Goal: Task Accomplishment & Management: Use online tool/utility

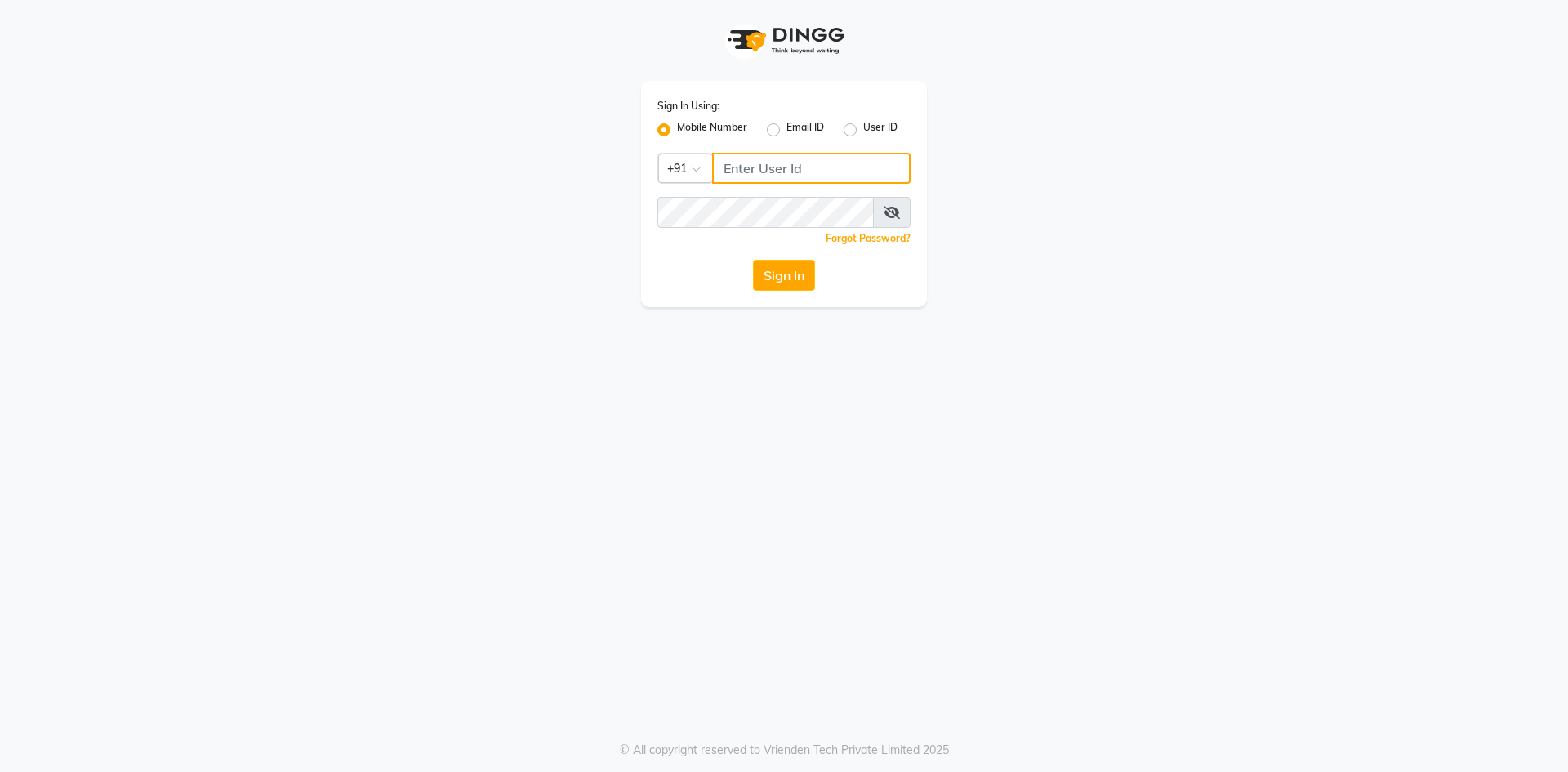
click at [738, 180] on input "Username" at bounding box center [811, 168] width 198 height 31
type input "6202268257"
click at [732, 589] on div "Sign In Using: Mobile Number Email ID User ID Country Code × [PHONE_NUMBER] Rem…" at bounding box center [784, 386] width 1568 height 772
click at [774, 273] on button "Sign In" at bounding box center [784, 276] width 62 height 31
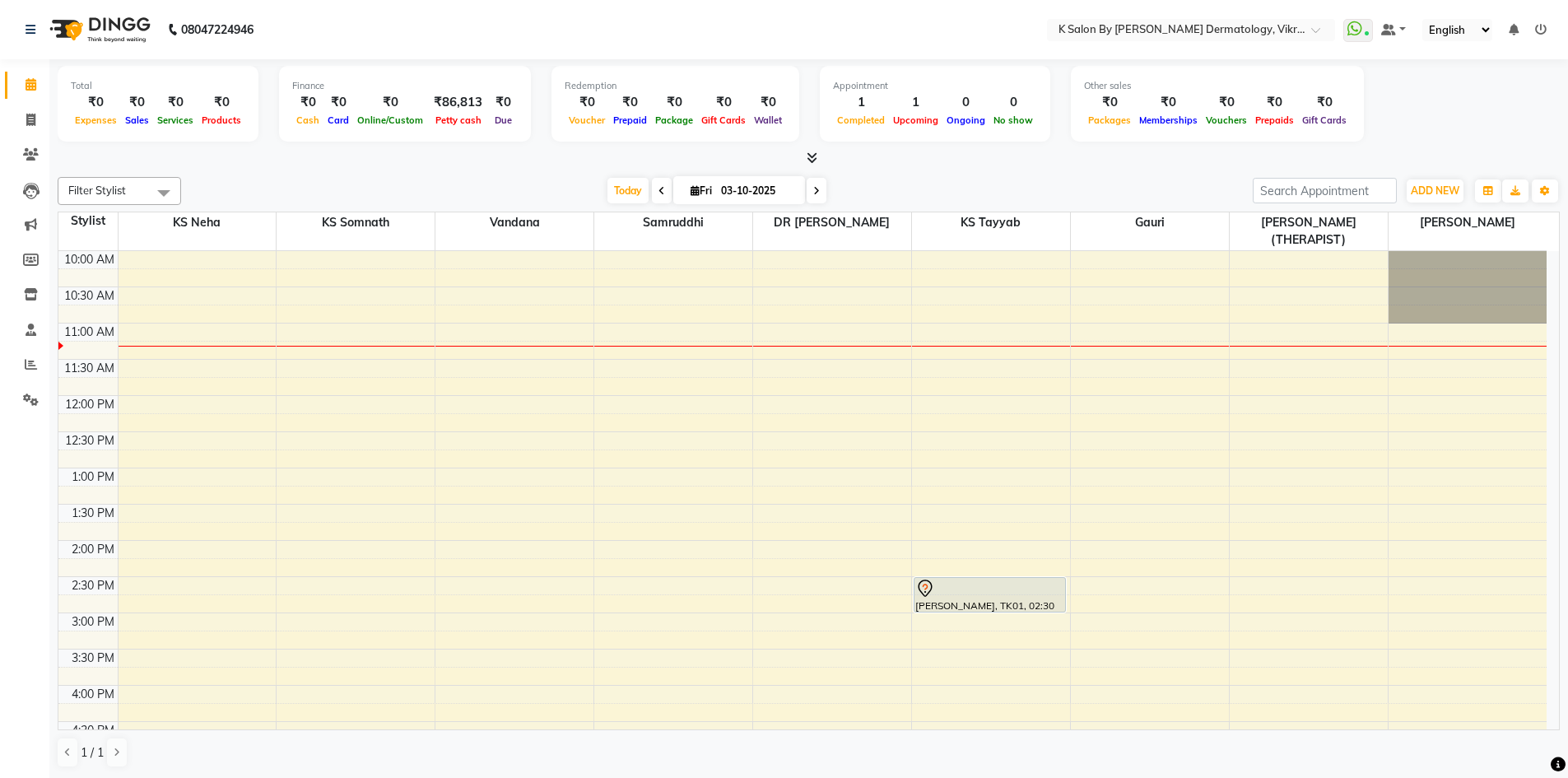
click at [816, 193] on icon at bounding box center [816, 190] width 7 height 10
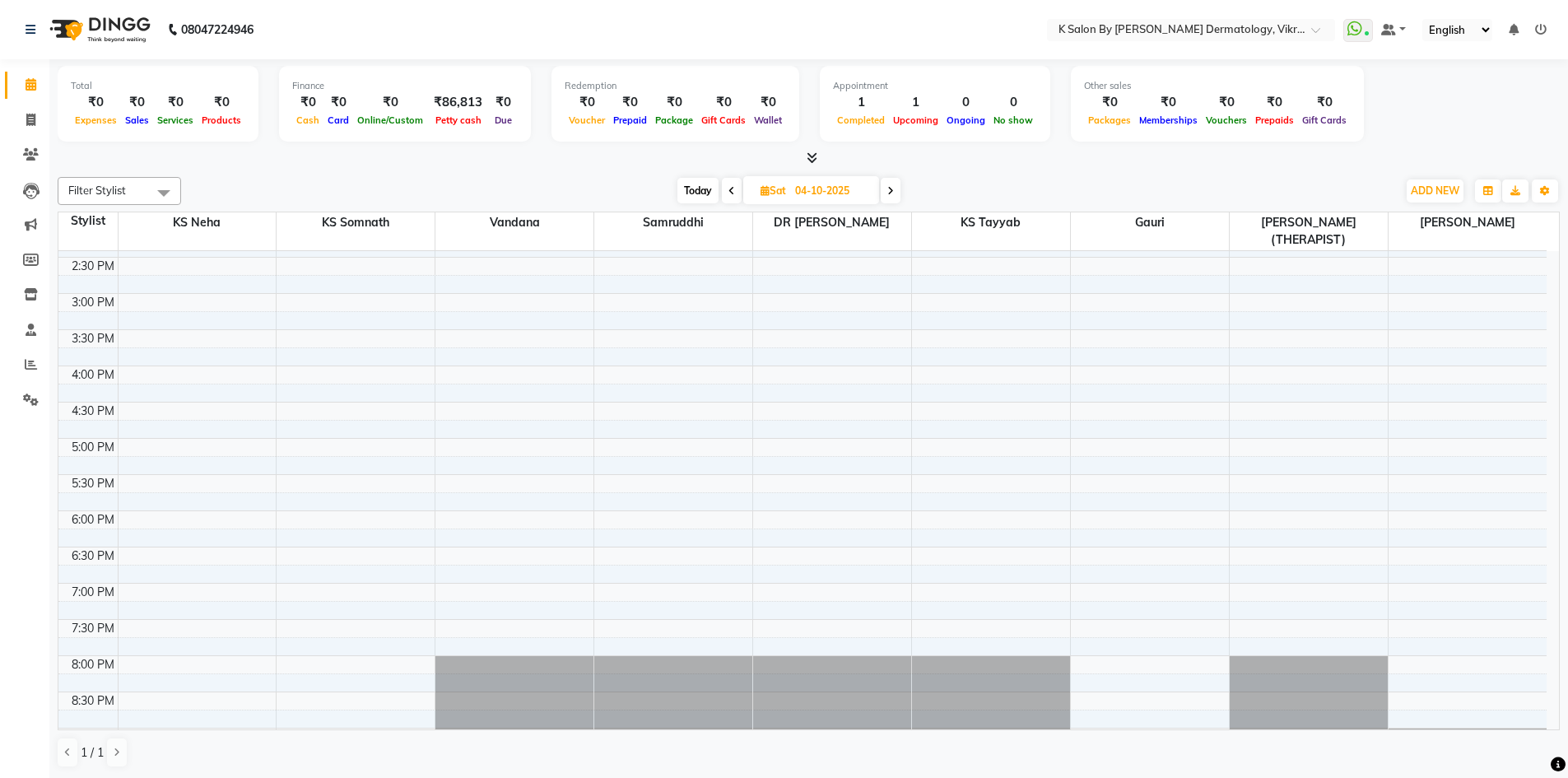
scroll to position [291, 0]
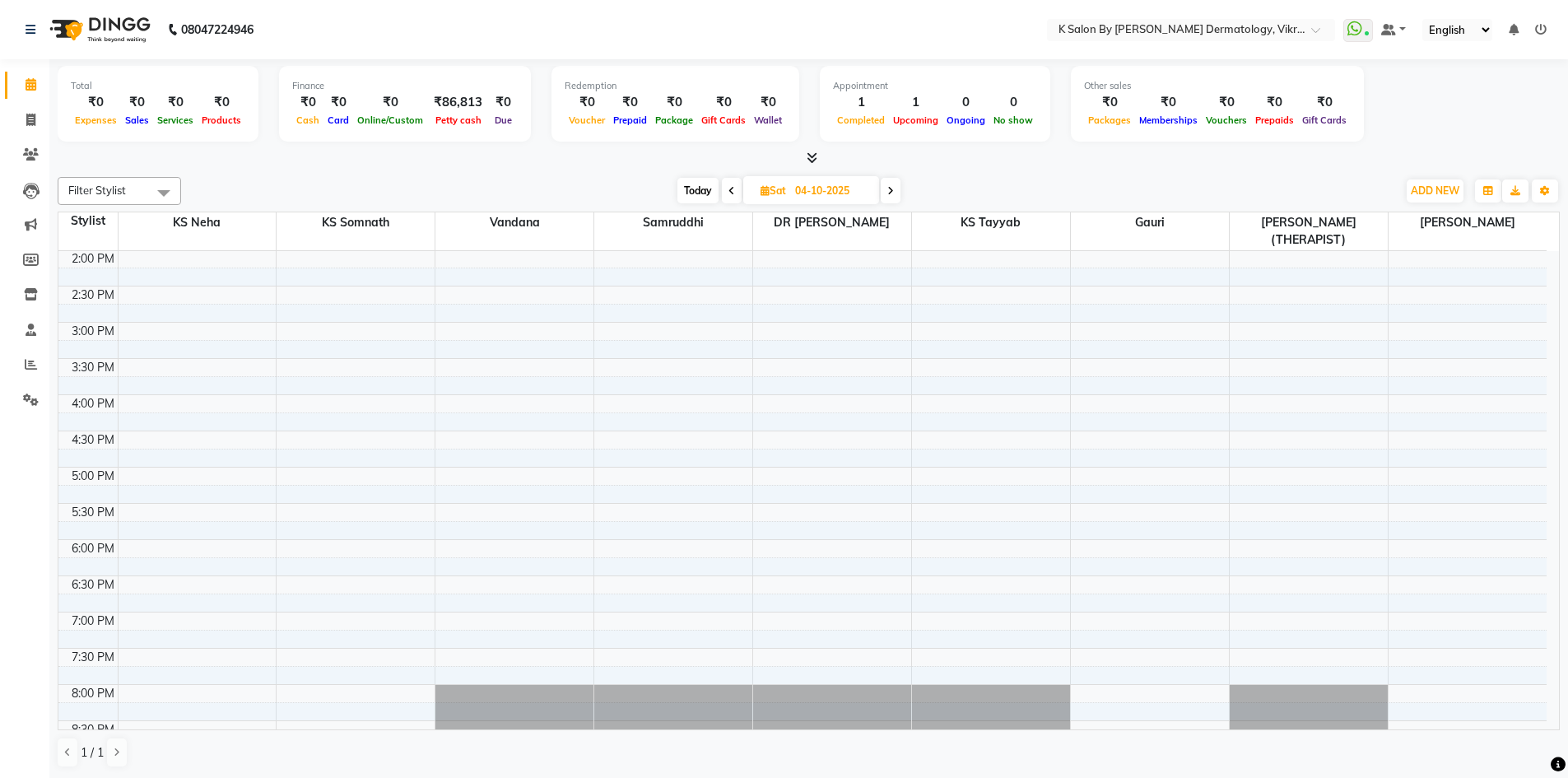
click at [892, 191] on icon at bounding box center [890, 190] width 7 height 10
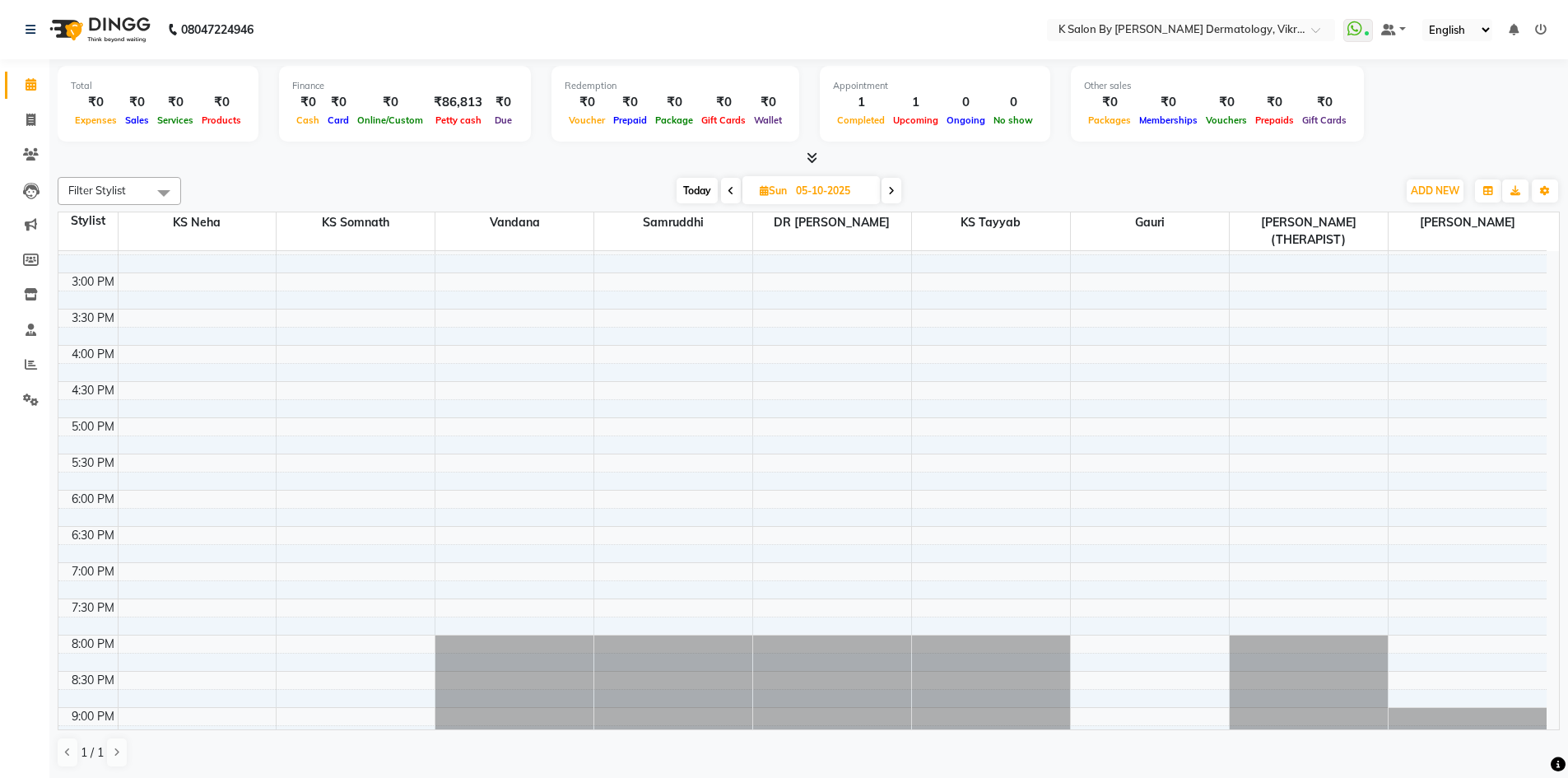
scroll to position [373, 0]
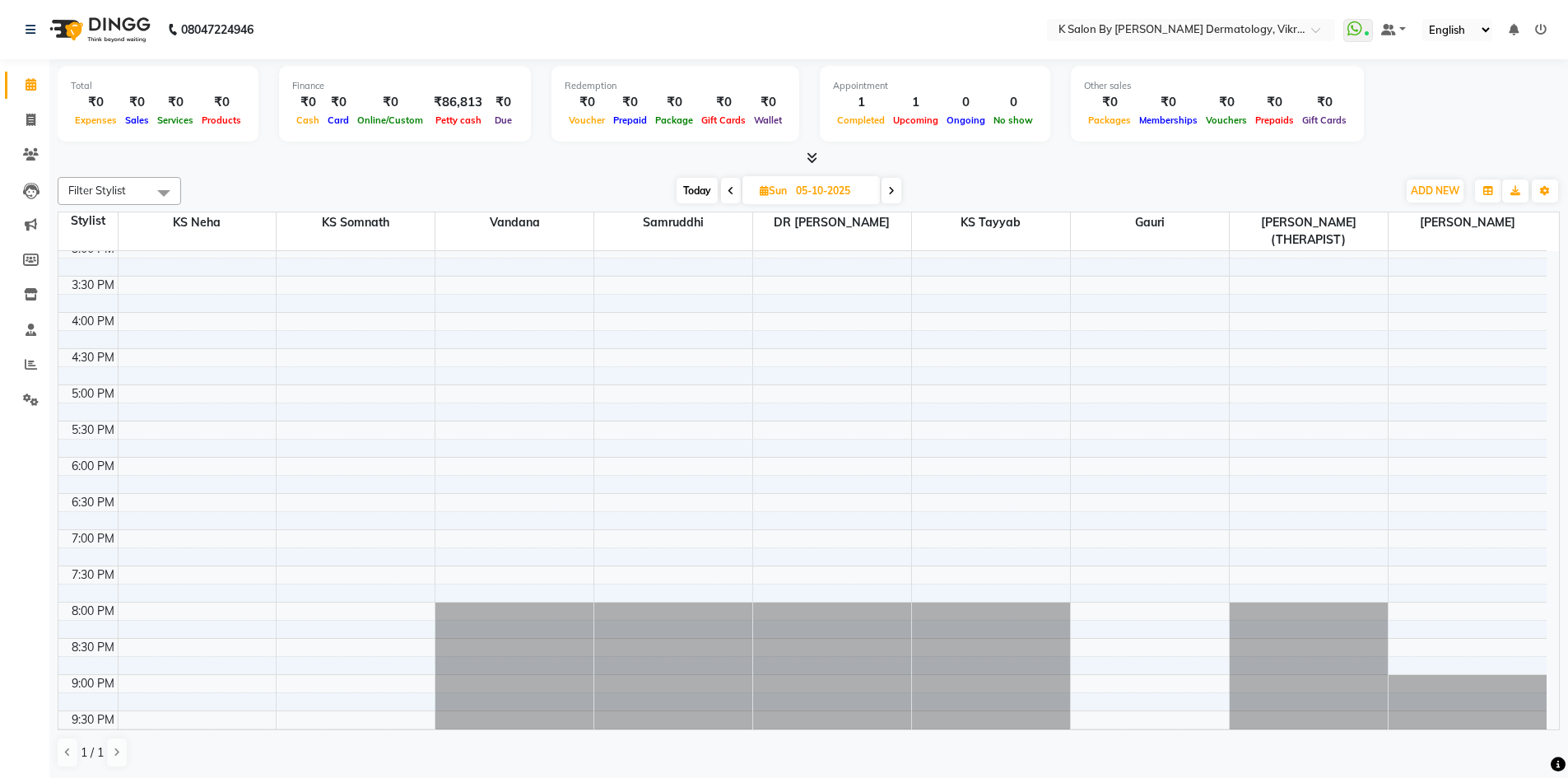
click at [895, 190] on icon at bounding box center [891, 190] width 7 height 10
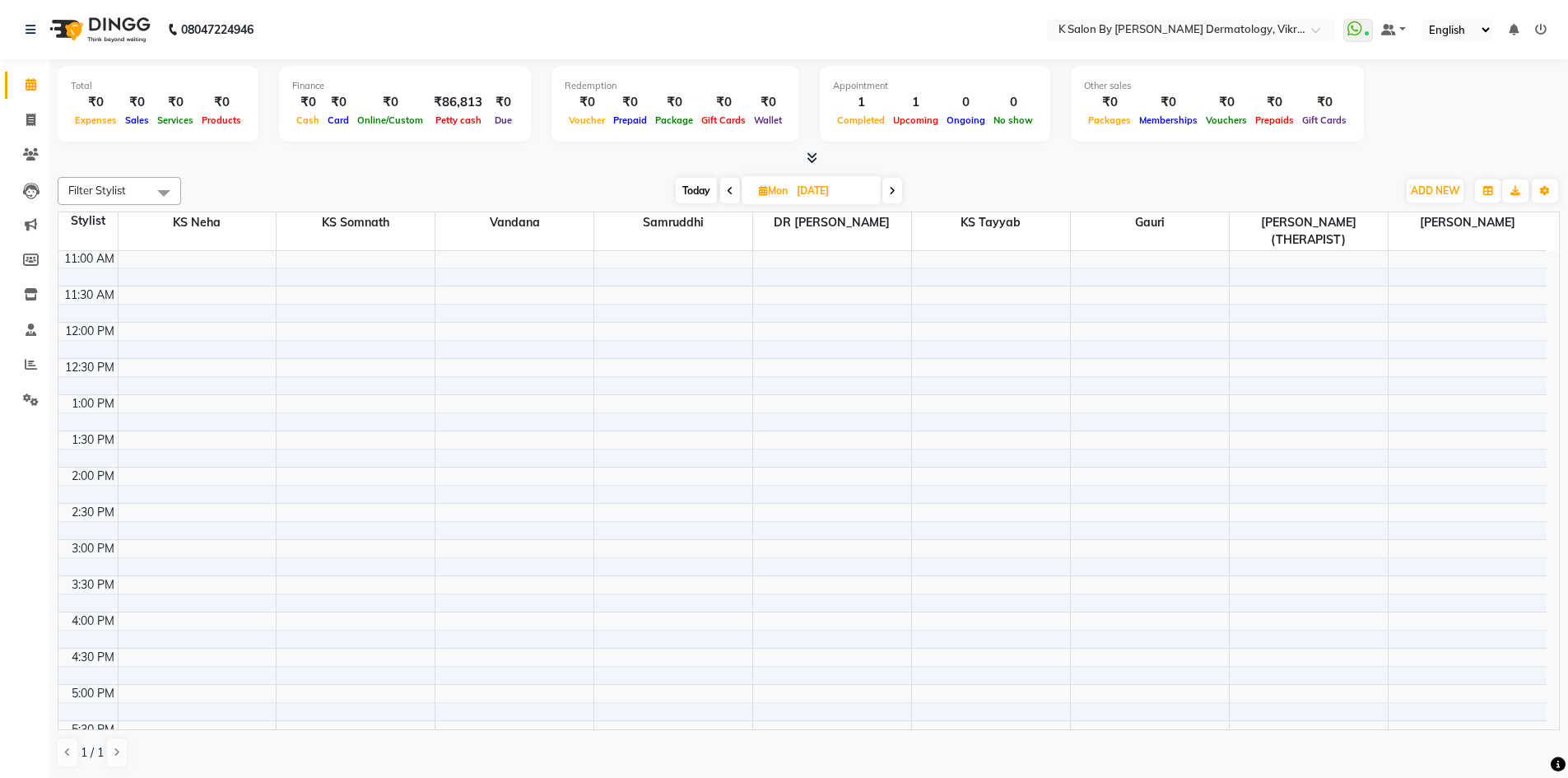
click at [895, 190] on icon at bounding box center [892, 190] width 7 height 10
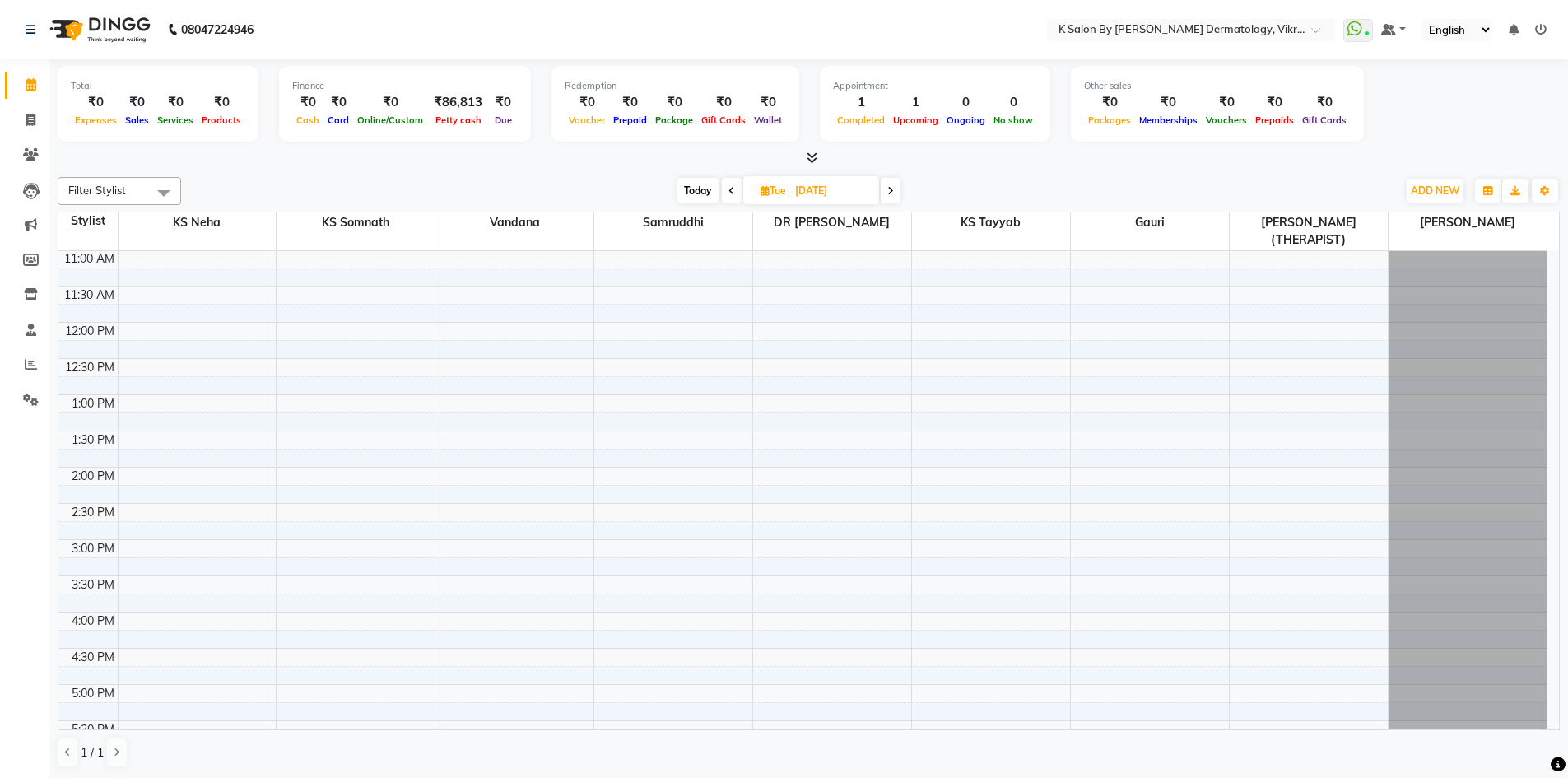
click at [895, 190] on span at bounding box center [890, 190] width 20 height 25
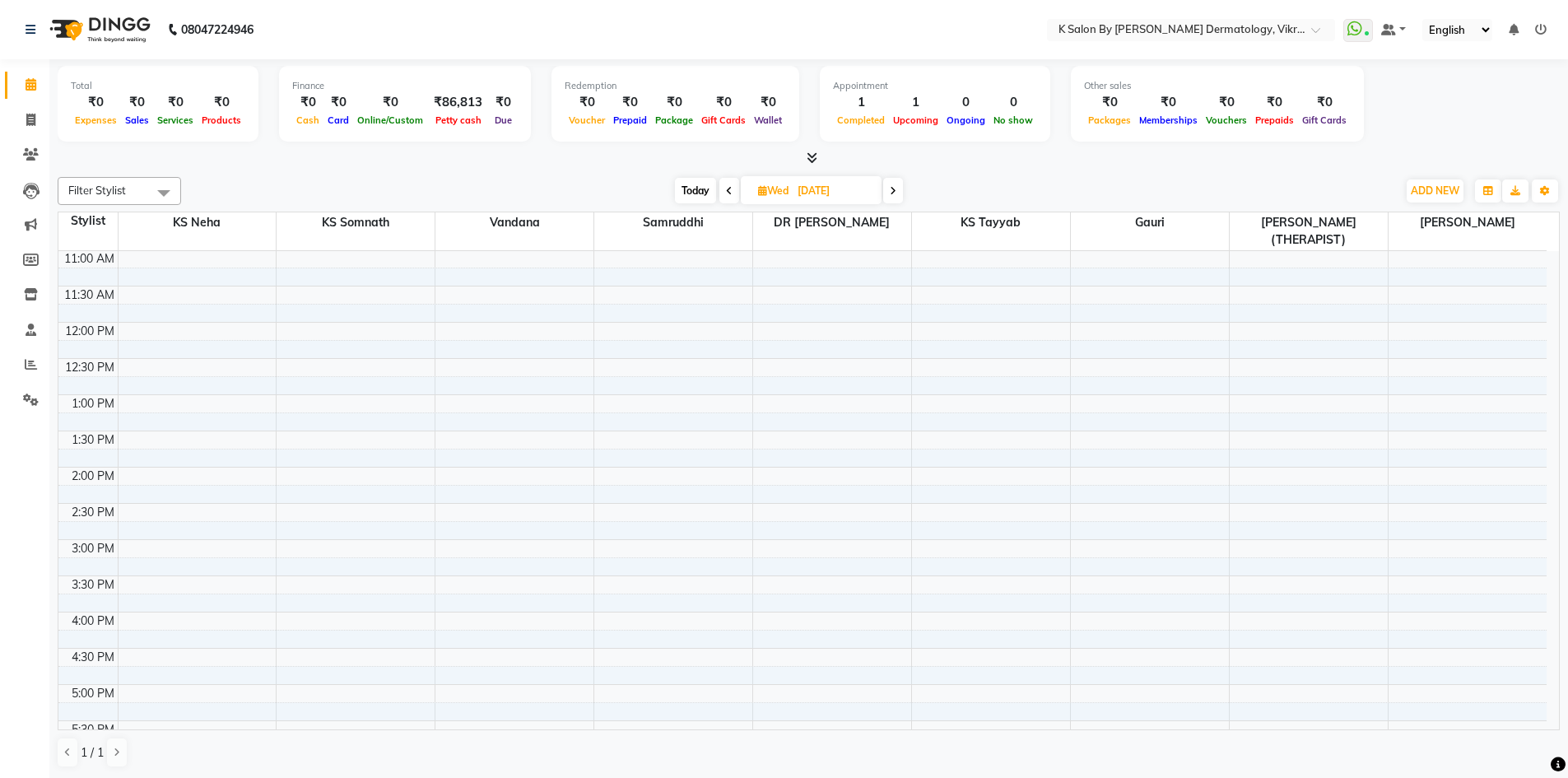
click at [895, 190] on icon at bounding box center [893, 190] width 7 height 10
click at [895, 190] on icon at bounding box center [891, 190] width 7 height 10
click at [895, 190] on span at bounding box center [889, 190] width 20 height 25
click at [895, 190] on span at bounding box center [890, 190] width 20 height 25
click at [895, 190] on icon at bounding box center [891, 190] width 7 height 10
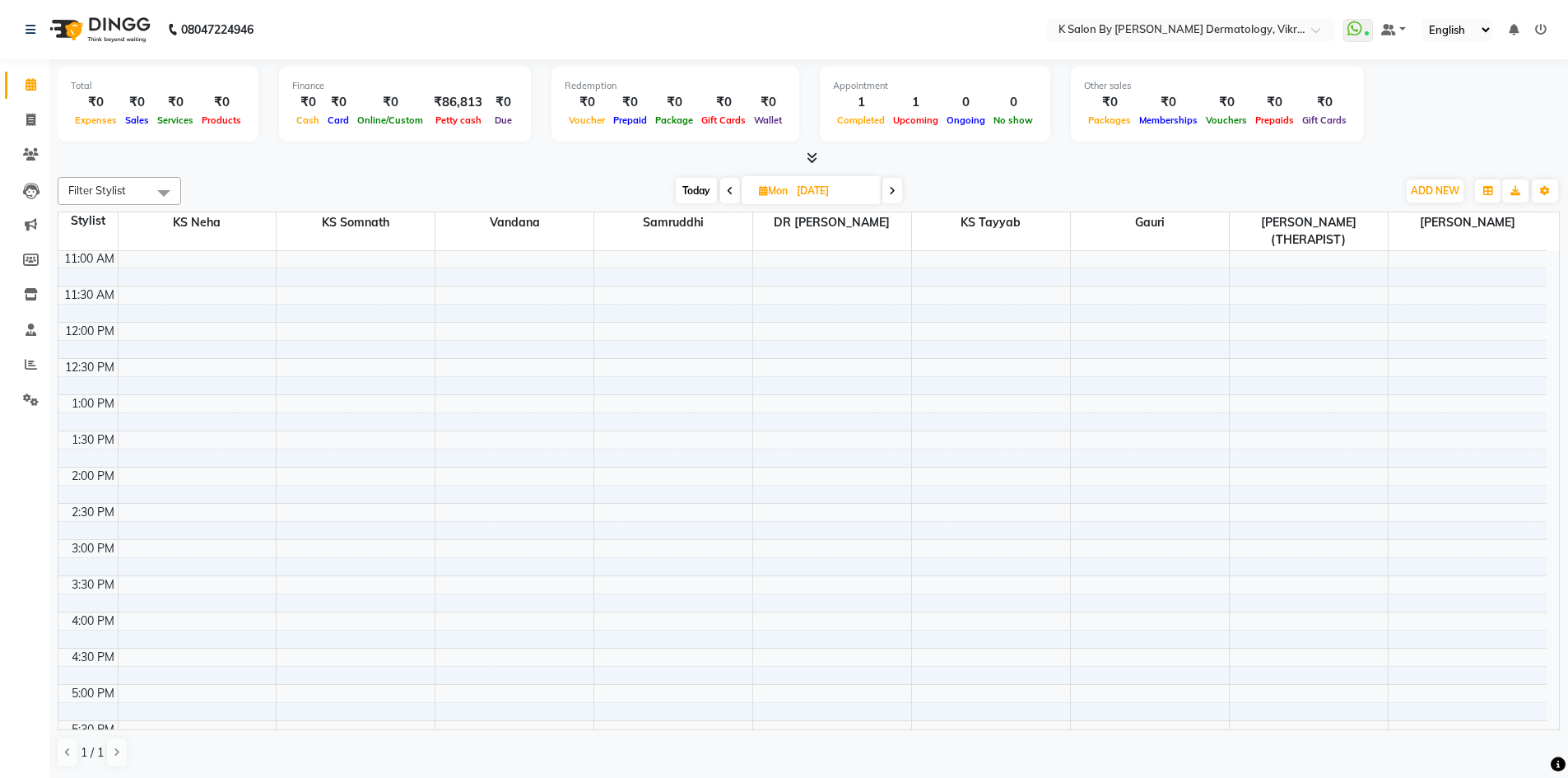
click at [895, 190] on icon at bounding box center [892, 190] width 7 height 10
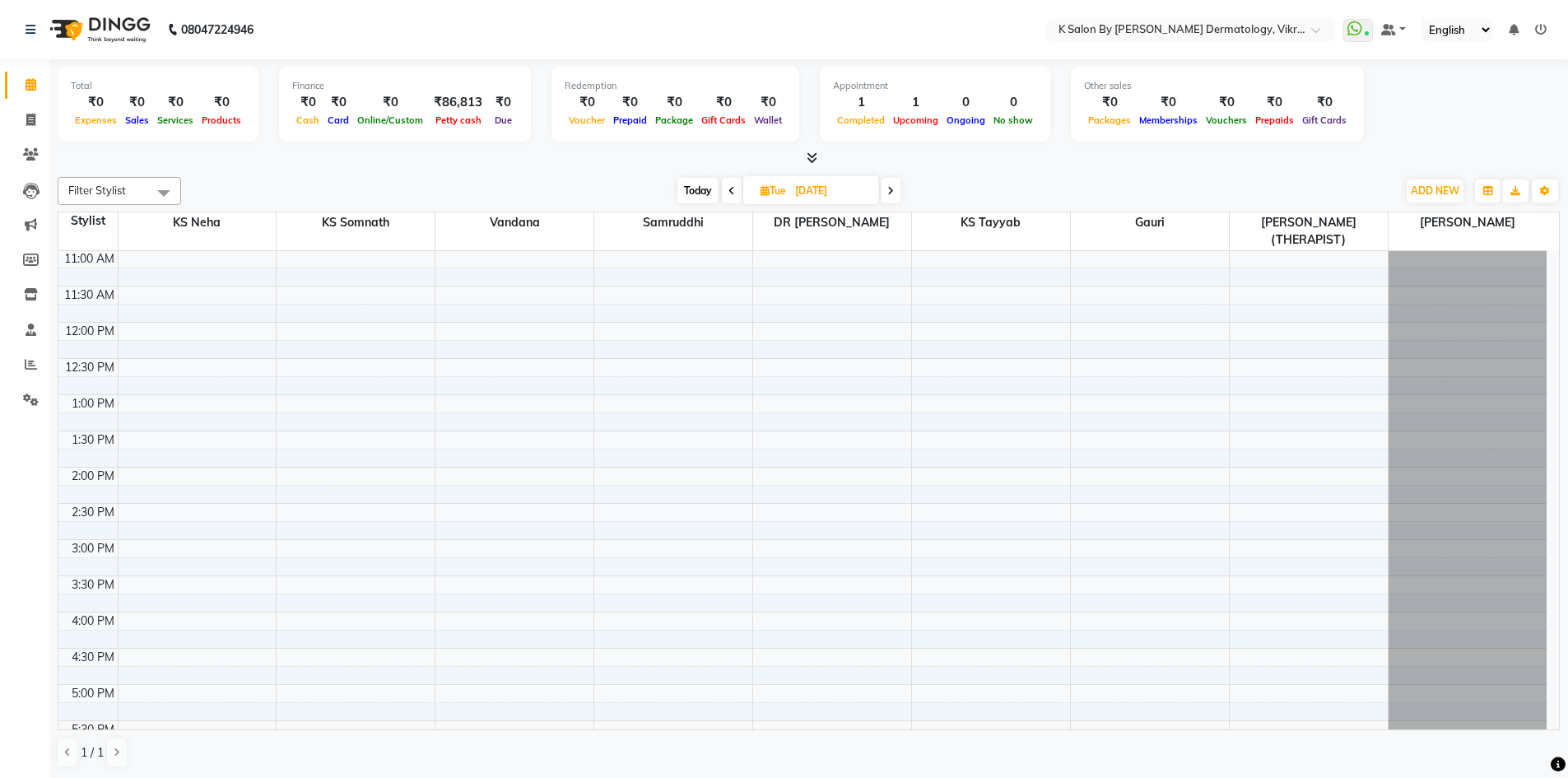
click at [895, 190] on span at bounding box center [890, 190] width 20 height 25
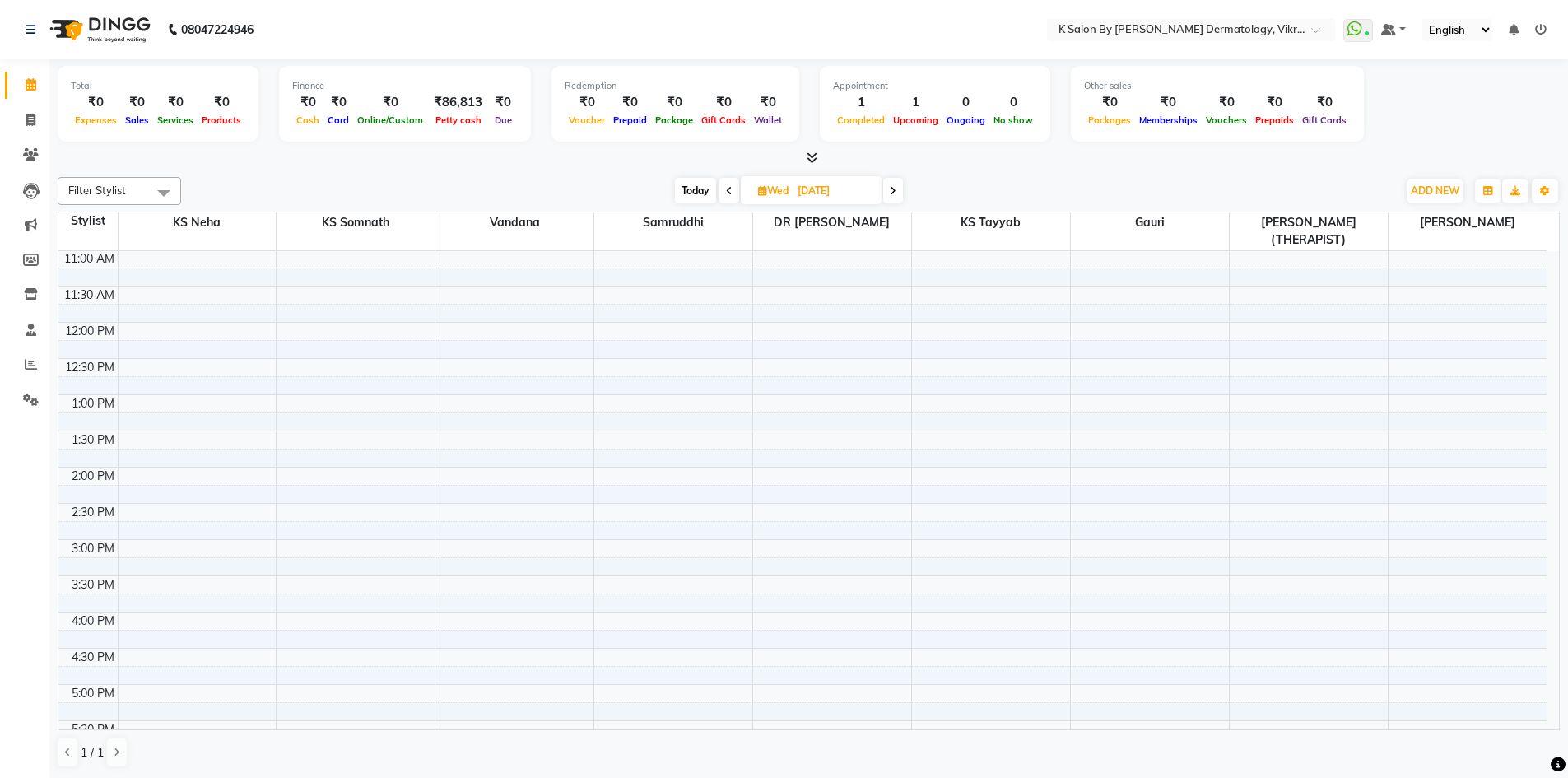
click at [895, 190] on icon at bounding box center [893, 190] width 7 height 10
click at [895, 190] on icon at bounding box center [891, 190] width 7 height 10
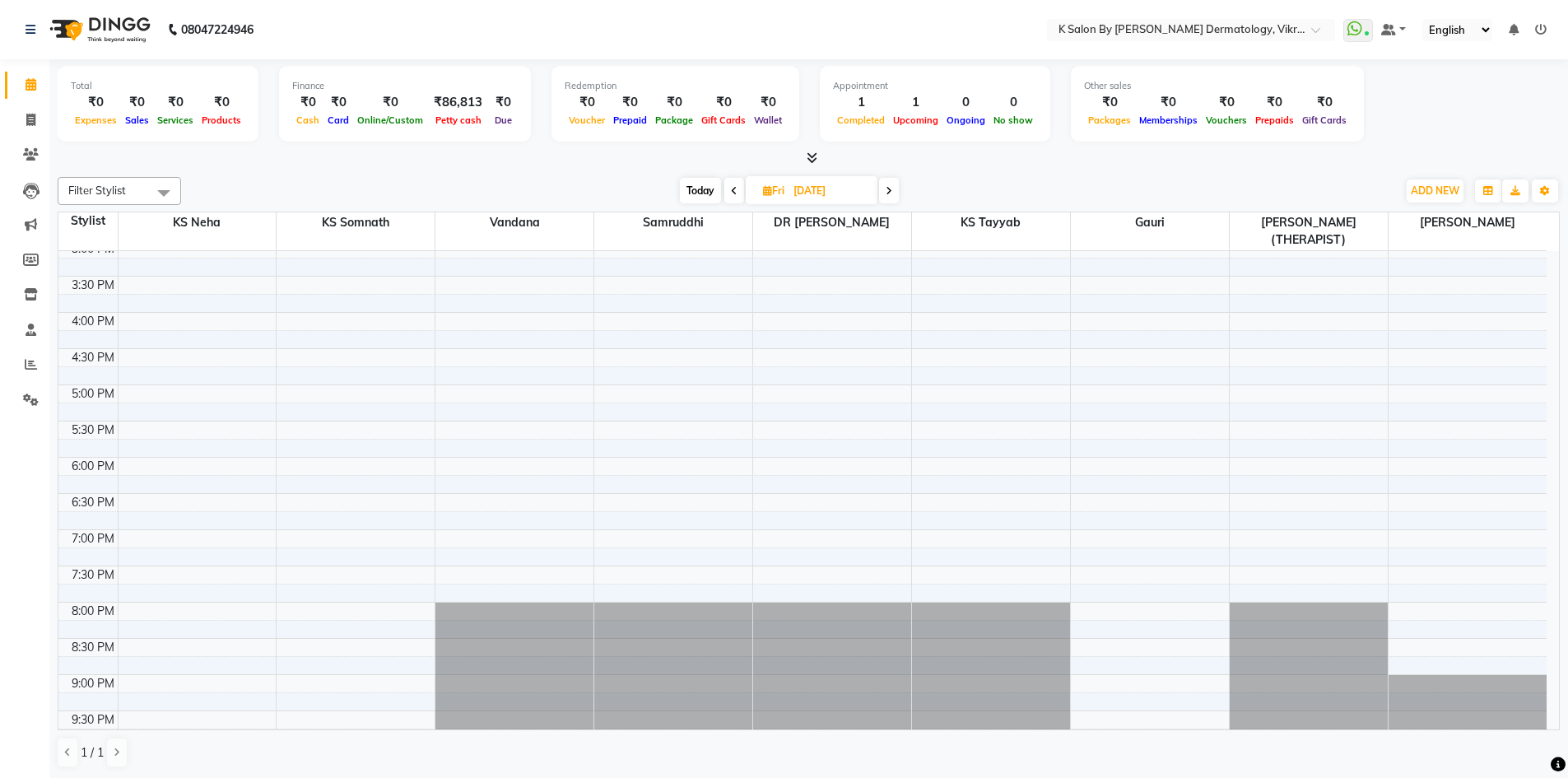
click at [894, 186] on span at bounding box center [889, 190] width 20 height 25
type input "[DATE]"
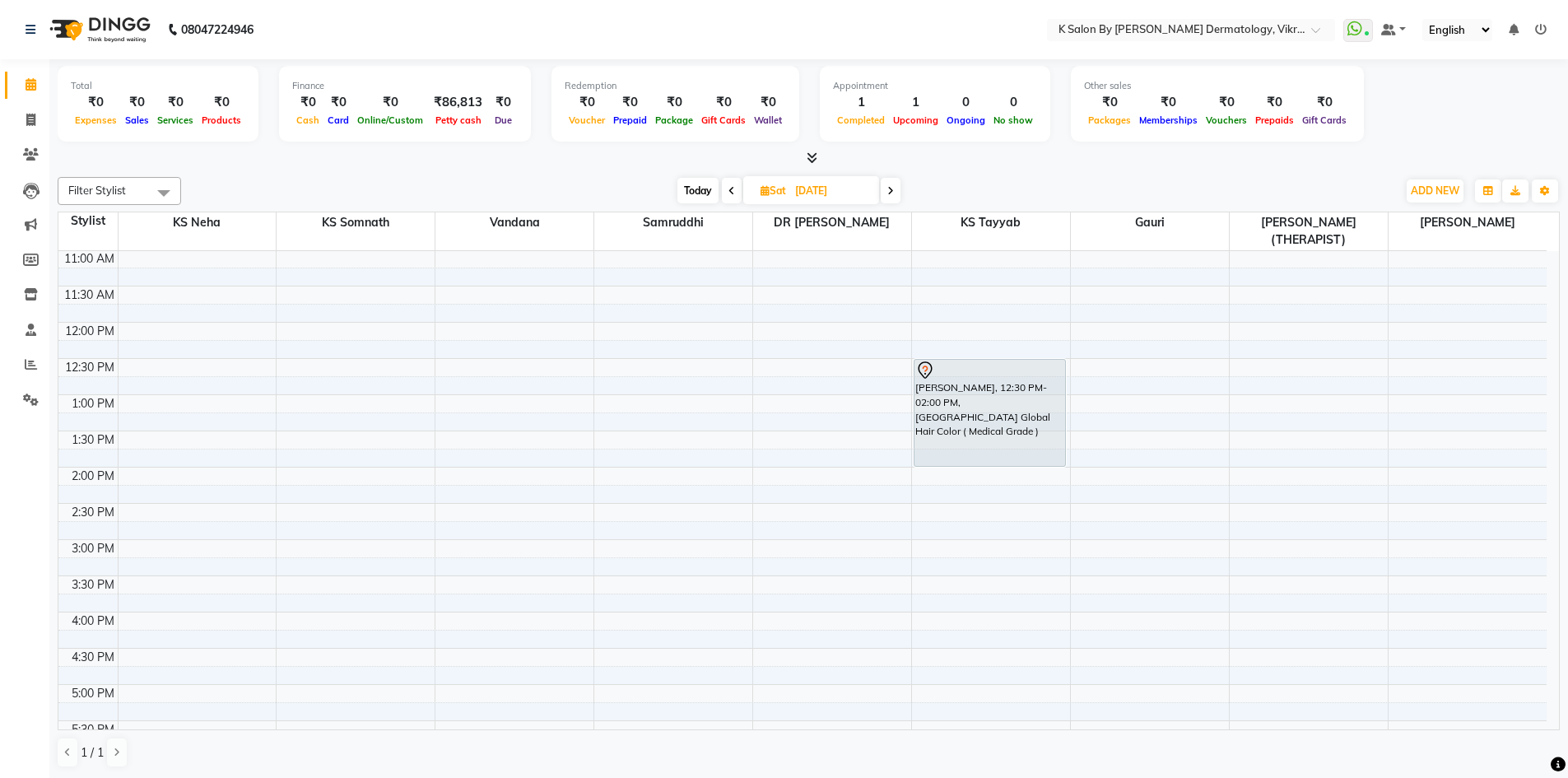
click at [761, 186] on icon at bounding box center [766, 190] width 9 height 10
select select "10"
select select "2025"
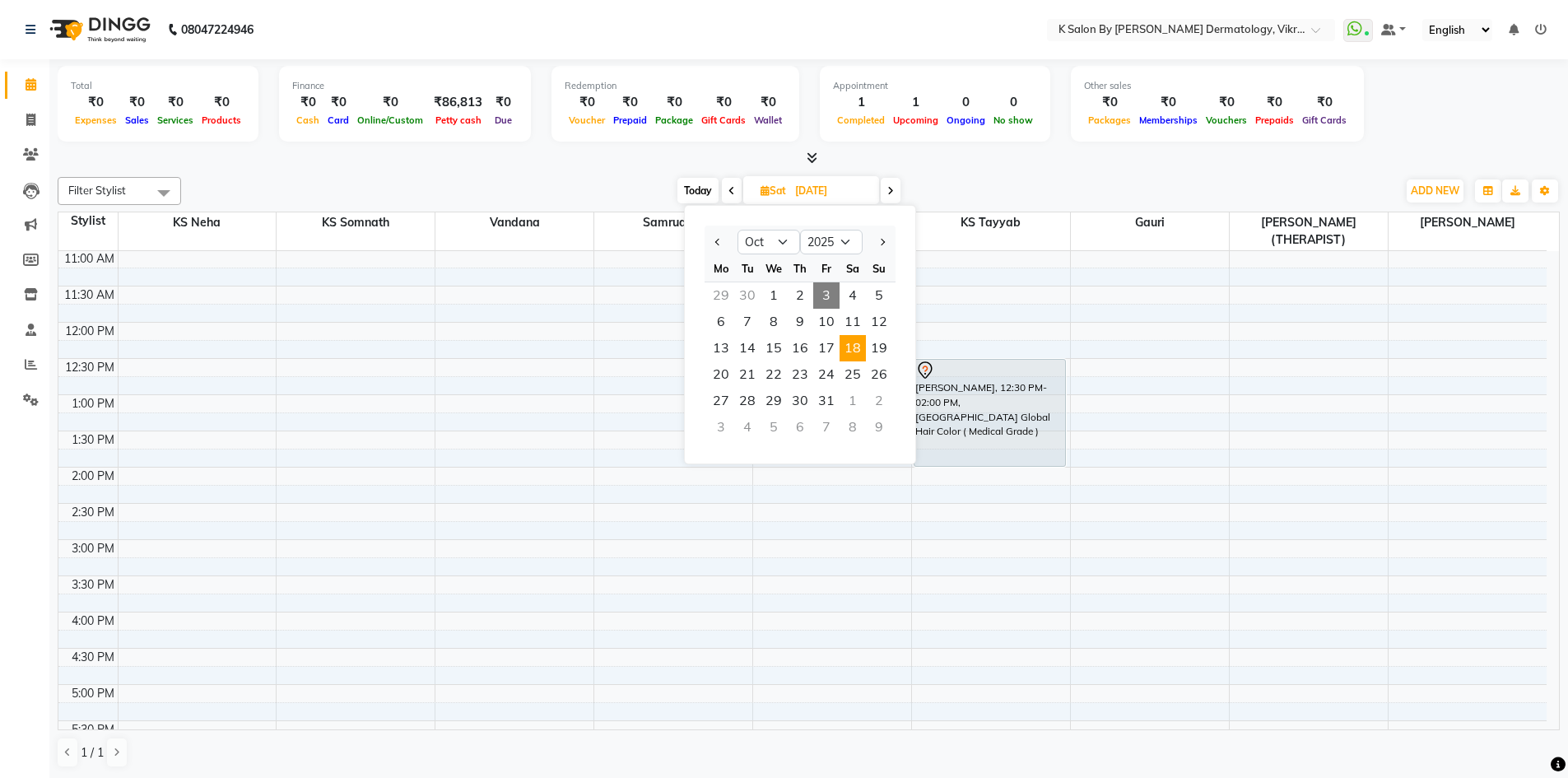
click at [829, 299] on span "3" at bounding box center [826, 296] width 26 height 26
type input "03-10-2025"
